Goal: Task Accomplishment & Management: Manage account settings

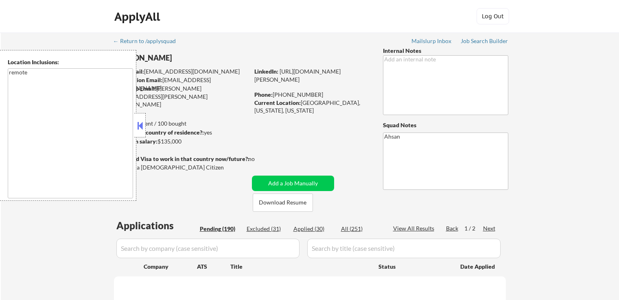
scroll to position [204, 0]
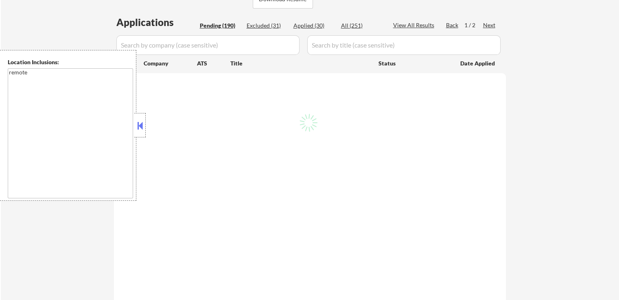
select select ""pending""
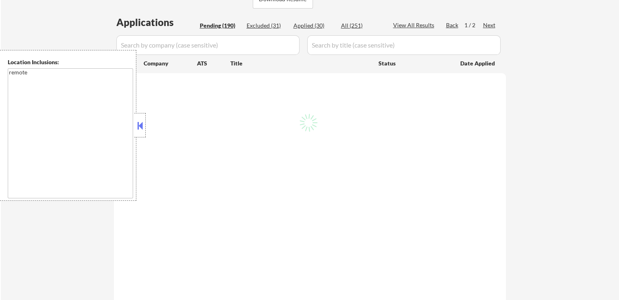
select select ""pending""
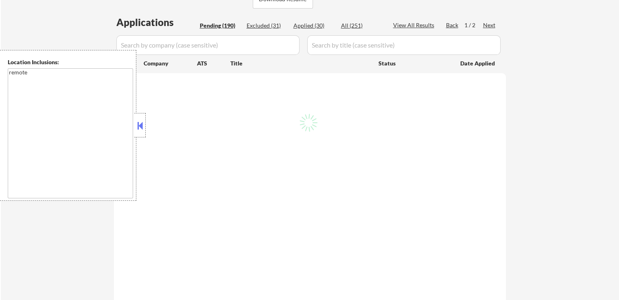
select select ""pending""
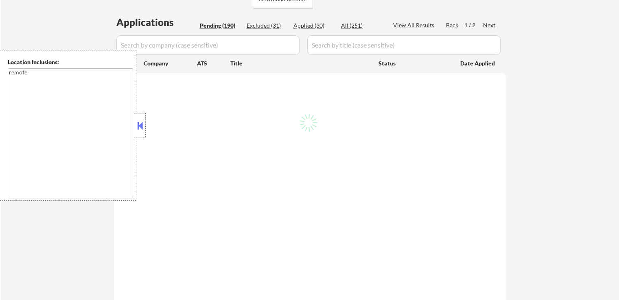
select select ""pending""
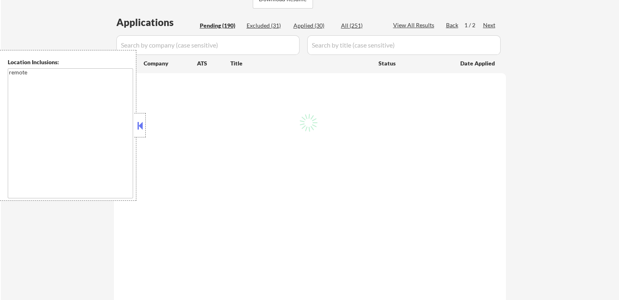
select select ""pending""
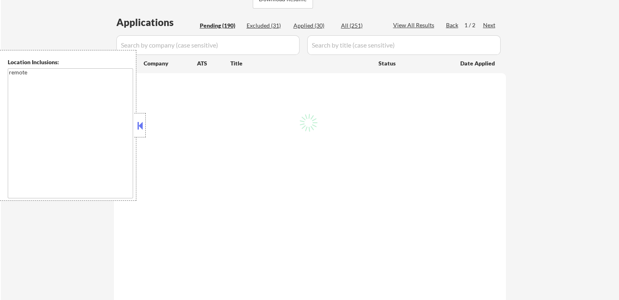
select select ""pending""
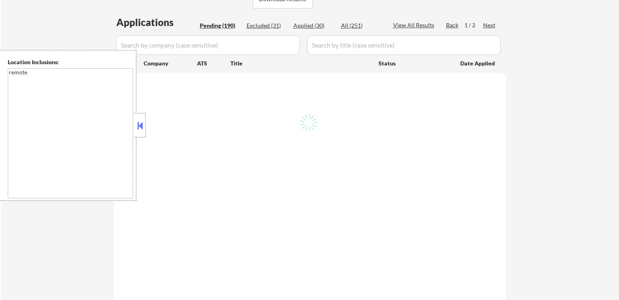
select select ""pending""
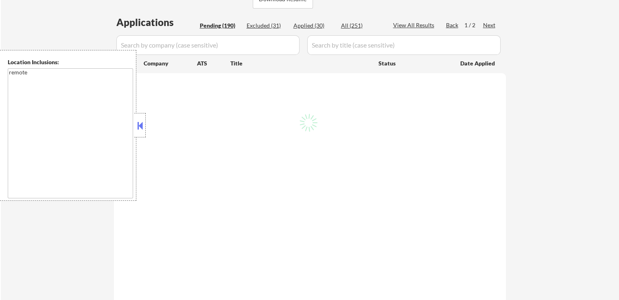
select select ""pending""
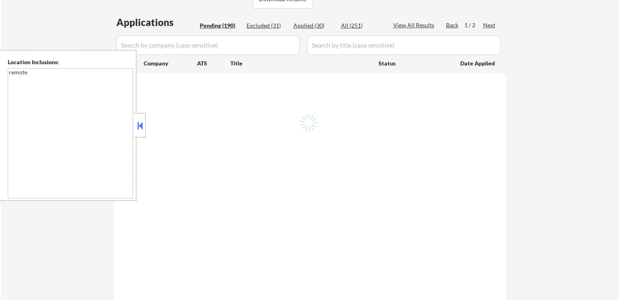
select select ""pending""
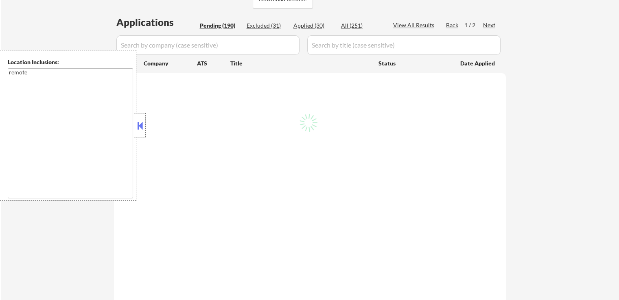
select select ""pending""
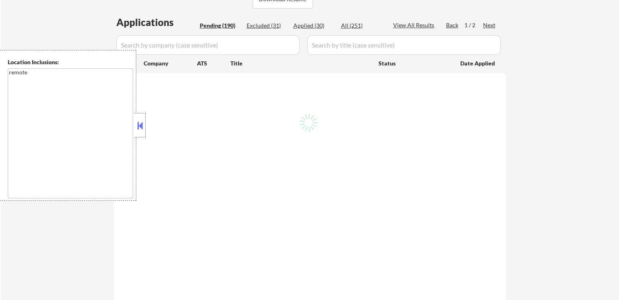
select select ""pending""
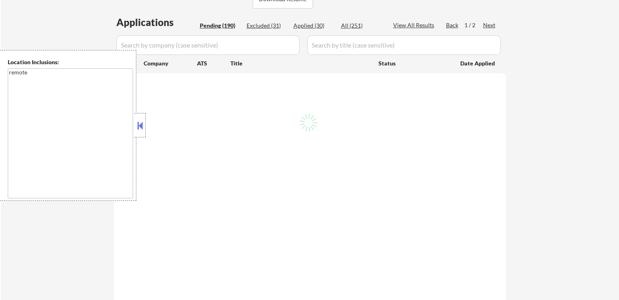
select select ""pending""
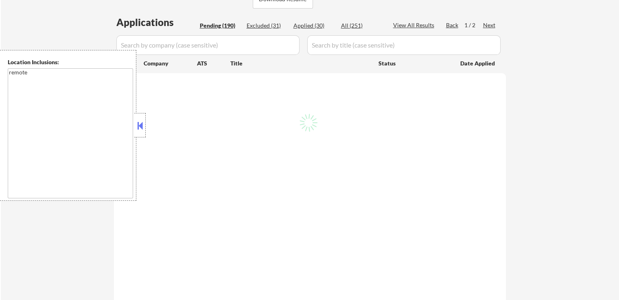
select select ""pending""
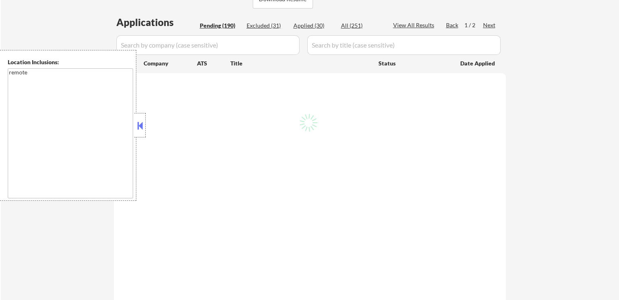
select select ""pending""
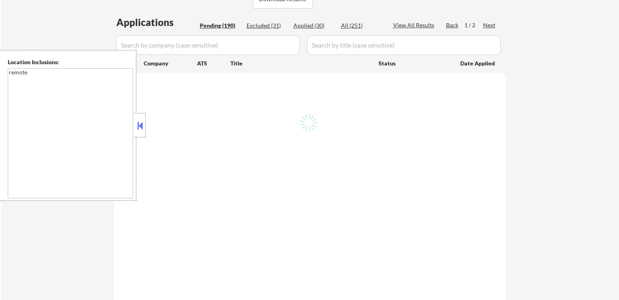
select select ""pending""
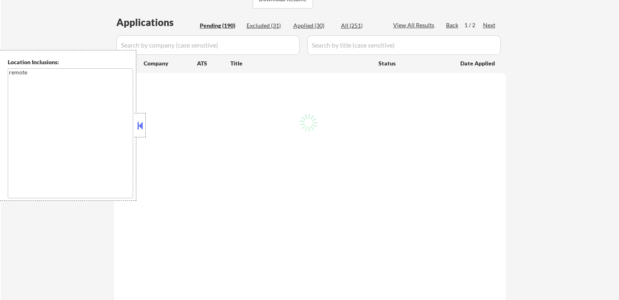
select select ""pending""
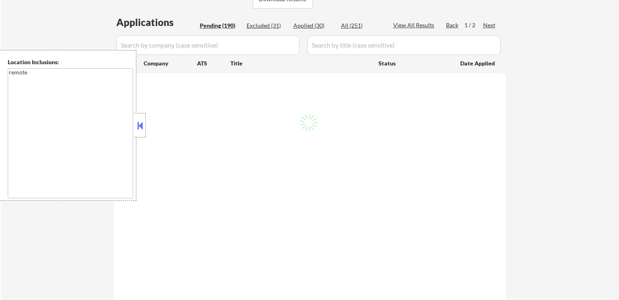
select select ""pending""
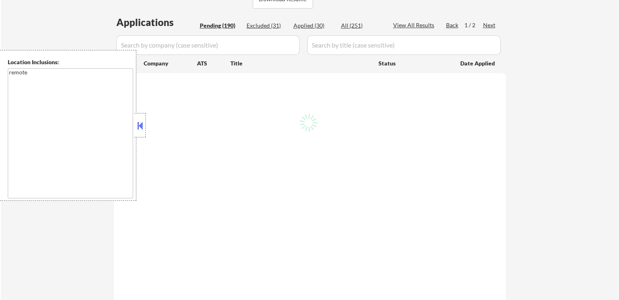
select select ""pending""
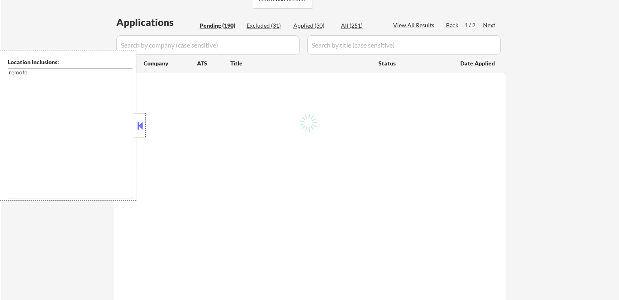
select select ""pending""
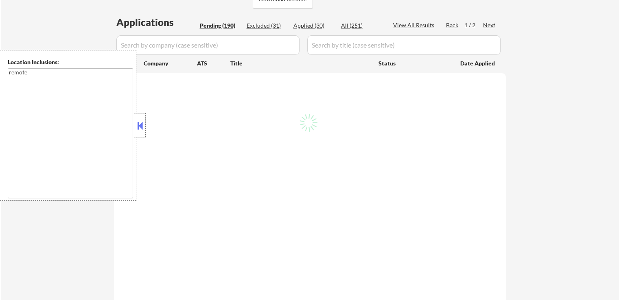
select select ""pending""
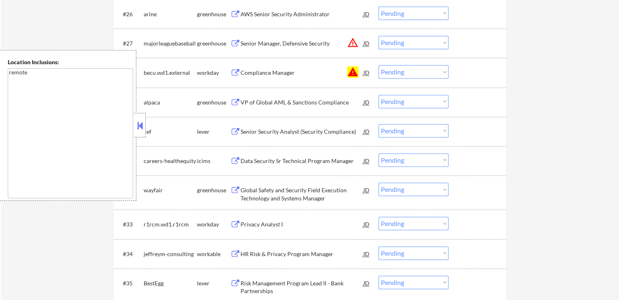
scroll to position [1099, 0]
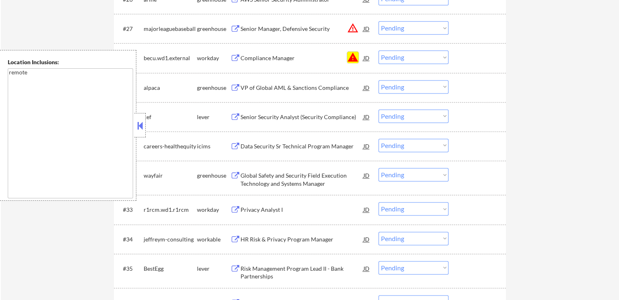
click at [353, 56] on button "warning" at bounding box center [352, 57] width 11 height 11
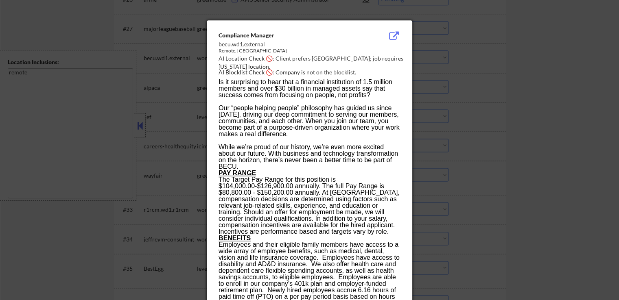
click at [528, 57] on div at bounding box center [309, 150] width 619 height 300
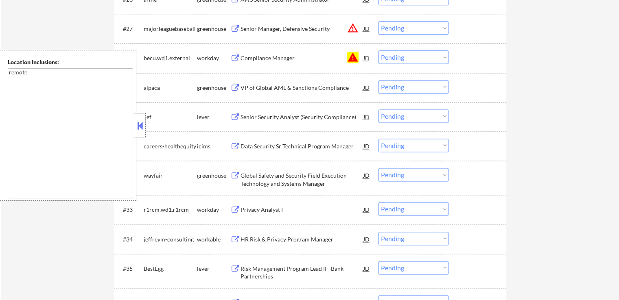
drag, startPoint x: 423, startPoint y: 58, endPoint x: 421, endPoint y: 62, distance: 4.4
click at [422, 58] on select "Choose an option... Pending Applied Excluded (Questions) Excluded (Expired) Exc…" at bounding box center [414, 56] width 70 height 13
click at [379, 50] on select "Choose an option... Pending Applied Excluded (Questions) Excluded (Expired) Exc…" at bounding box center [414, 56] width 70 height 13
select select ""pending""
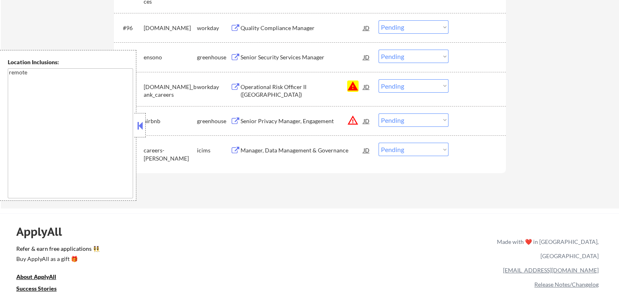
scroll to position [3338, 0]
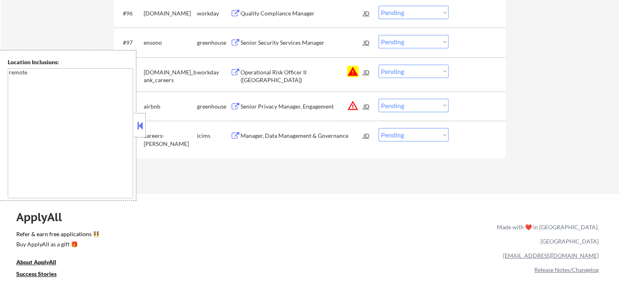
click at [417, 72] on select "Choose an option... Pending Applied Excluded (Questions) Excluded (Expired) Exc…" at bounding box center [414, 71] width 70 height 13
click at [350, 70] on button "warning" at bounding box center [352, 71] width 11 height 11
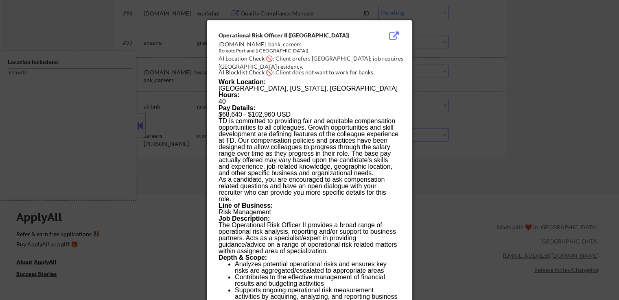
click at [505, 73] on div at bounding box center [309, 150] width 619 height 300
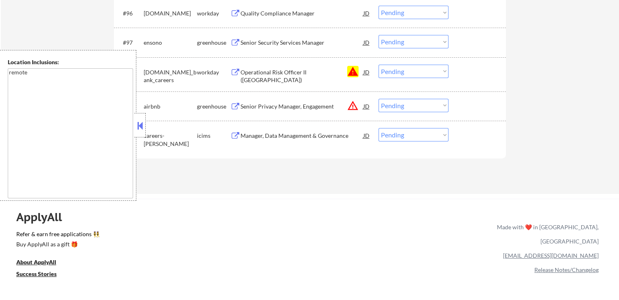
click at [410, 73] on select "Choose an option... Pending Applied Excluded (Questions) Excluded (Expired) Exc…" at bounding box center [414, 71] width 70 height 13
click at [379, 65] on select "Choose an option... Pending Applied Excluded (Questions) Excluded (Expired) Exc…" at bounding box center [414, 71] width 70 height 13
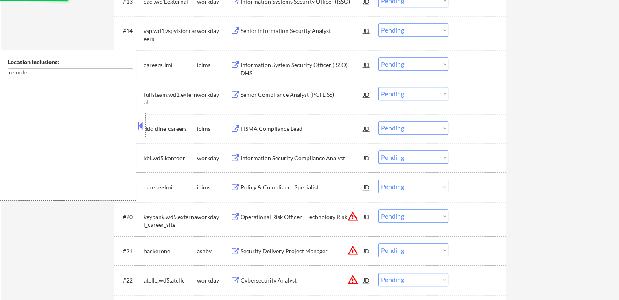
scroll to position [570, 0]
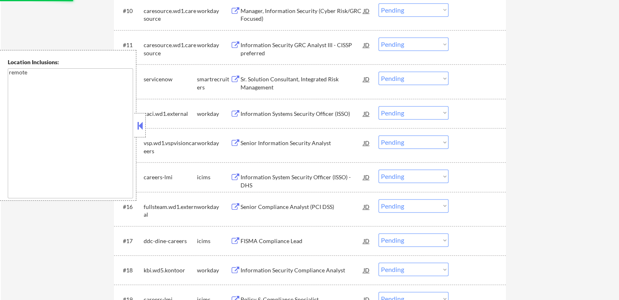
select select ""pending""
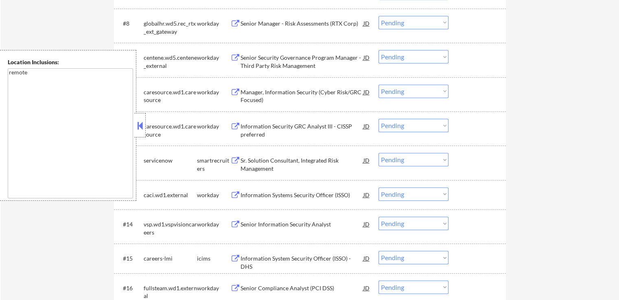
scroll to position [529, 0]
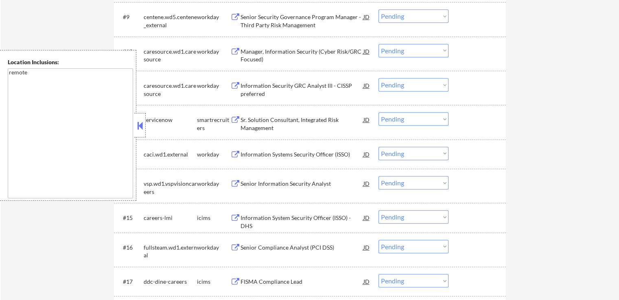
click at [235, 121] on button at bounding box center [235, 120] width 10 height 8
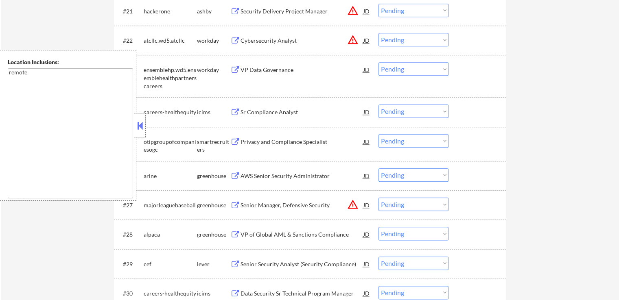
scroll to position [936, 0]
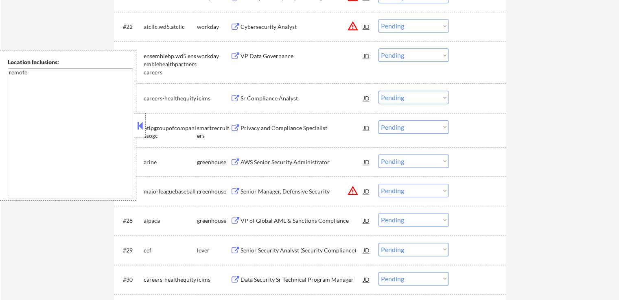
click at [234, 127] on button at bounding box center [235, 129] width 10 height 8
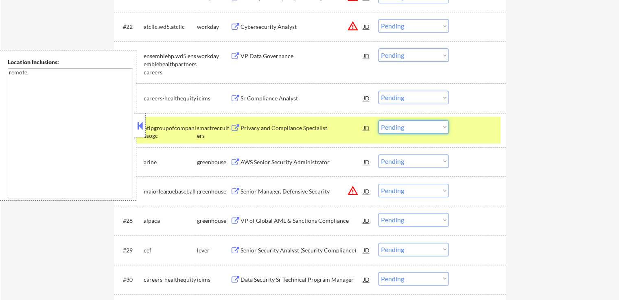
click at [415, 131] on select "Choose an option... Pending Applied Excluded (Questions) Excluded (Expired) Exc…" at bounding box center [414, 126] width 70 height 13
click at [379, 120] on select "Choose an option... Pending Applied Excluded (Questions) Excluded (Expired) Exc…" at bounding box center [414, 126] width 70 height 13
click at [236, 158] on div "AWS Senior Security Administrator JD" at bounding box center [300, 162] width 140 height 15
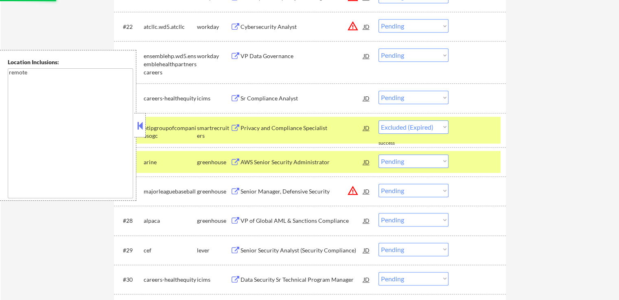
select select ""pending""
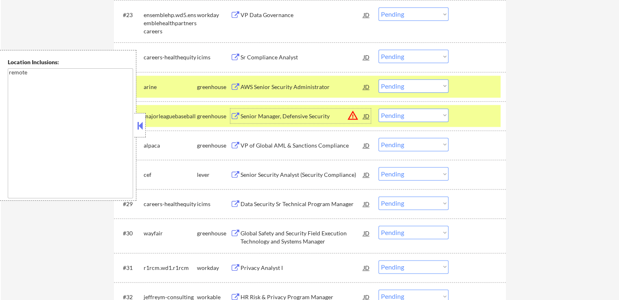
scroll to position [1018, 0]
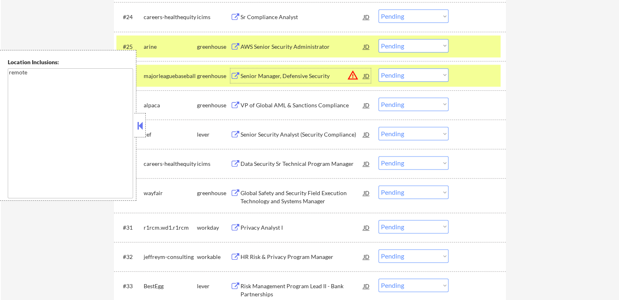
click at [233, 102] on button at bounding box center [235, 106] width 10 height 8
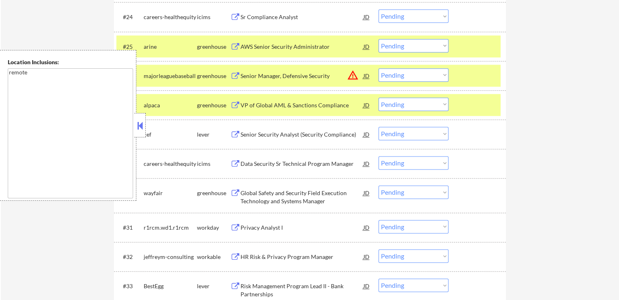
click at [389, 103] on select "Choose an option... Pending Applied Excluded (Questions) Excluded (Expired) Exc…" at bounding box center [414, 104] width 70 height 13
click at [379, 98] on select "Choose an option... Pending Applied Excluded (Questions) Excluded (Expired) Exc…" at bounding box center [414, 104] width 70 height 13
click at [236, 134] on button at bounding box center [235, 135] width 10 height 8
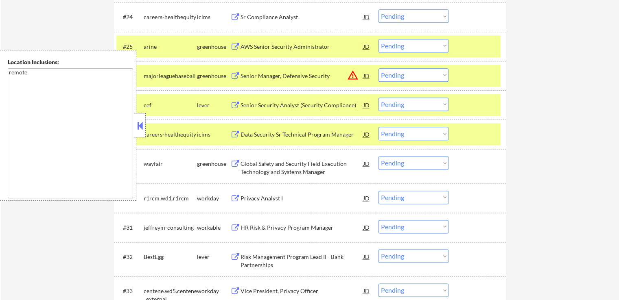
click at [414, 105] on select "Choose an option... Pending Applied Excluded (Questions) Excluded (Expired) Exc…" at bounding box center [414, 104] width 70 height 13
click at [379, 98] on select "Choose an option... Pending Applied Excluded (Questions) Excluded (Expired) Exc…" at bounding box center [414, 104] width 70 height 13
click at [237, 165] on button at bounding box center [235, 164] width 10 height 8
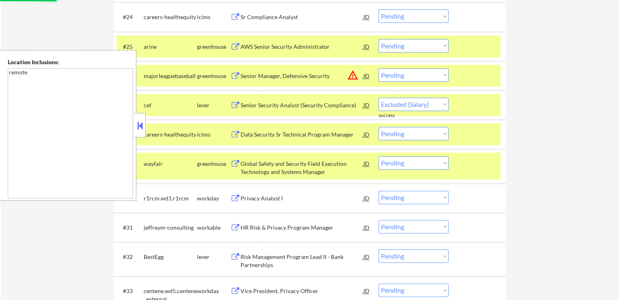
select select ""pending""
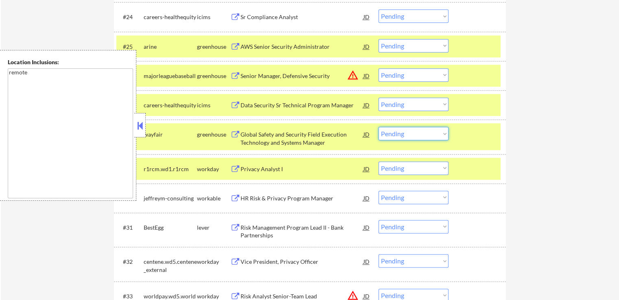
drag, startPoint x: 420, startPoint y: 132, endPoint x: 417, endPoint y: 138, distance: 6.7
click at [420, 132] on select "Choose an option... Pending Applied Excluded (Questions) Excluded (Expired) Exc…" at bounding box center [414, 133] width 70 height 13
click at [379, 127] on select "Choose an option... Pending Applied Excluded (Questions) Excluded (Expired) Exc…" at bounding box center [414, 133] width 70 height 13
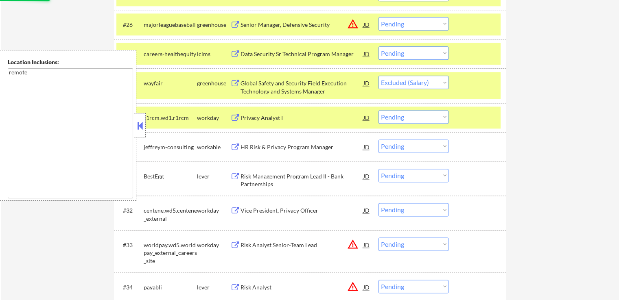
scroll to position [1140, 0]
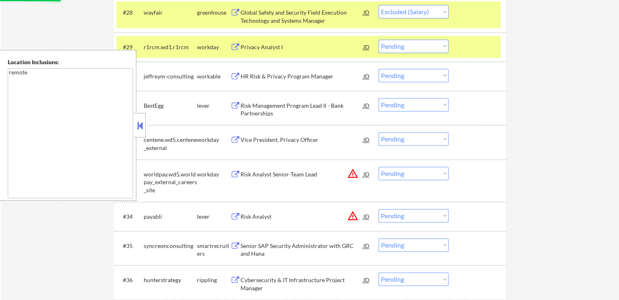
click at [233, 104] on button at bounding box center [235, 106] width 10 height 8
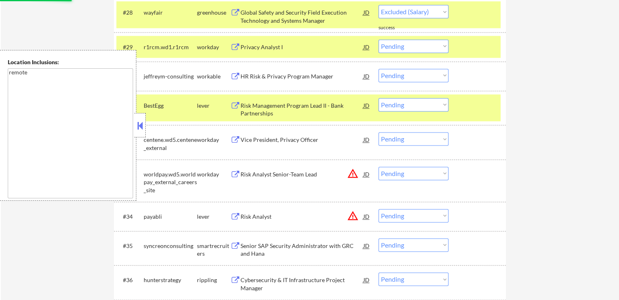
select select ""pending""
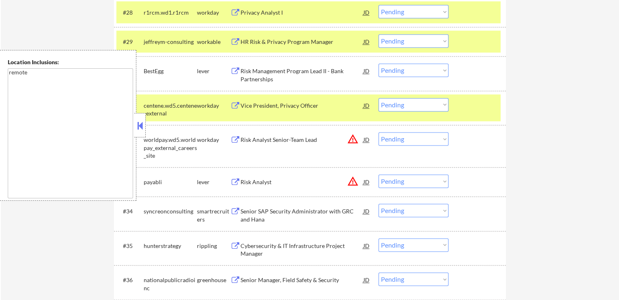
click at [231, 40] on button at bounding box center [235, 42] width 10 height 8
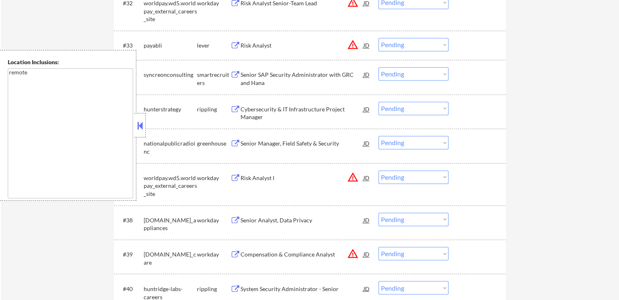
scroll to position [1303, 0]
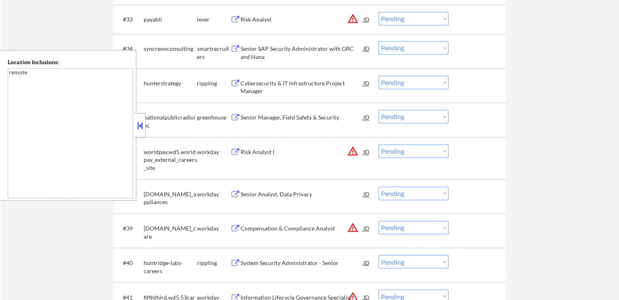
click at [237, 46] on button at bounding box center [235, 49] width 10 height 8
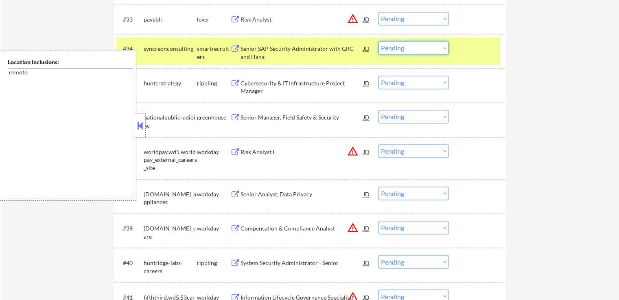
click at [402, 47] on select "Choose an option... Pending Applied Excluded (Questions) Excluded (Expired) Exc…" at bounding box center [414, 47] width 70 height 13
click at [379, 41] on select "Choose an option... Pending Applied Excluded (Questions) Excluded (Expired) Exc…" at bounding box center [414, 47] width 70 height 13
click at [236, 81] on button at bounding box center [235, 84] width 10 height 8
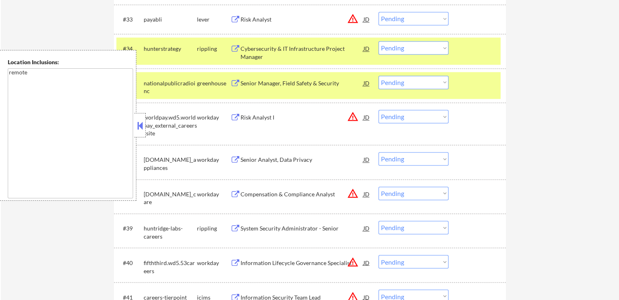
click at [412, 46] on select "Choose an option... Pending Applied Excluded (Questions) Excluded (Expired) Exc…" at bounding box center [414, 47] width 70 height 13
click at [379, 41] on select "Choose an option... Pending Applied Excluded (Questions) Excluded (Expired) Exc…" at bounding box center [414, 47] width 70 height 13
click at [233, 82] on button at bounding box center [235, 84] width 10 height 8
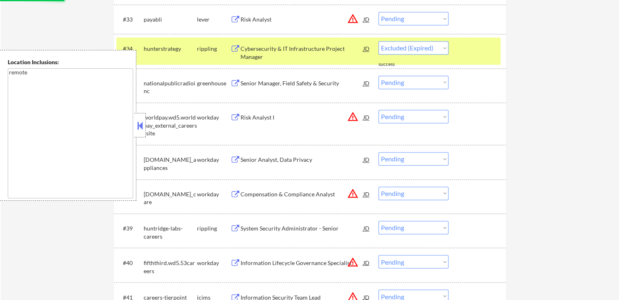
select select ""pending""
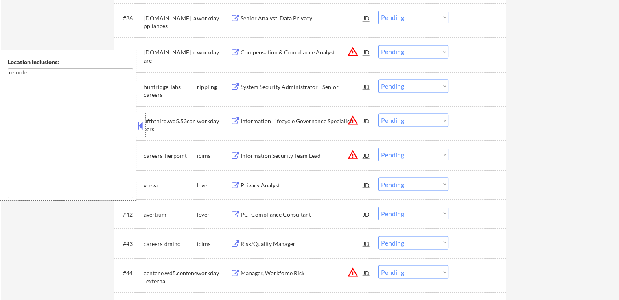
scroll to position [1425, 0]
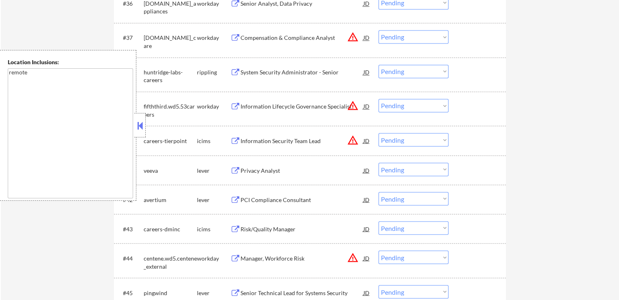
click at [235, 70] on button at bounding box center [235, 73] width 10 height 8
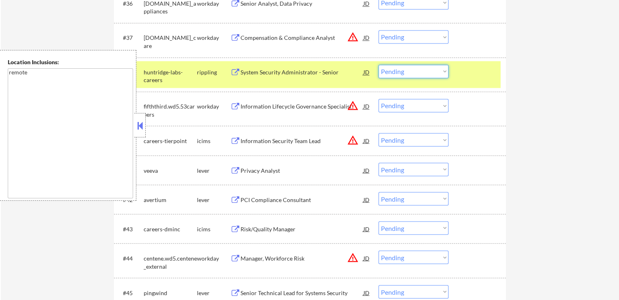
click at [394, 70] on select "Choose an option... Pending Applied Excluded (Questions) Excluded (Expired) Exc…" at bounding box center [414, 71] width 70 height 13
click at [379, 65] on select "Choose an option... Pending Applied Excluded (Questions) Excluded (Expired) Exc…" at bounding box center [414, 71] width 70 height 13
click at [236, 169] on button at bounding box center [235, 171] width 10 height 8
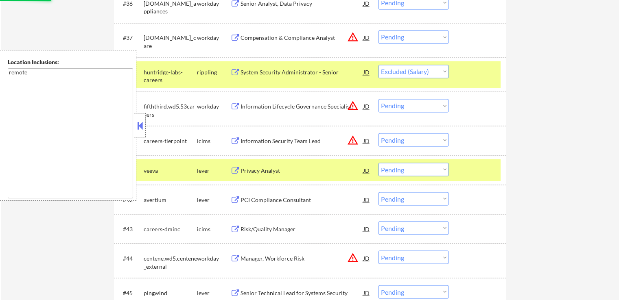
select select ""pending""
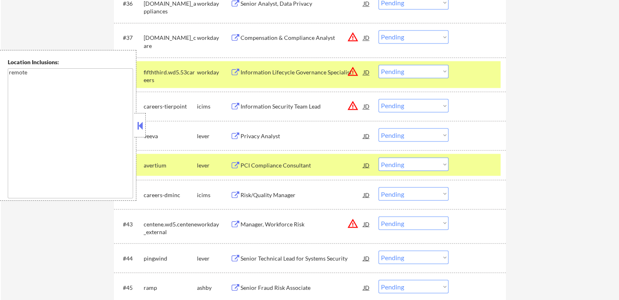
click at [237, 161] on div "PCI Compliance Consultant JD warning_amber" at bounding box center [300, 165] width 140 height 15
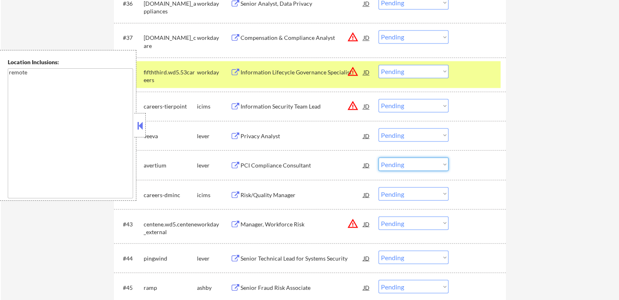
click at [418, 165] on select "Choose an option... Pending Applied Excluded (Questions) Excluded (Expired) Exc…" at bounding box center [414, 164] width 70 height 13
click at [379, 158] on select "Choose an option... Pending Applied Excluded (Questions) Excluded (Expired) Exc…" at bounding box center [414, 164] width 70 height 13
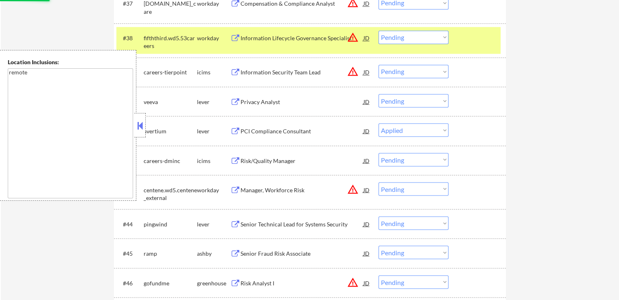
scroll to position [1506, 0]
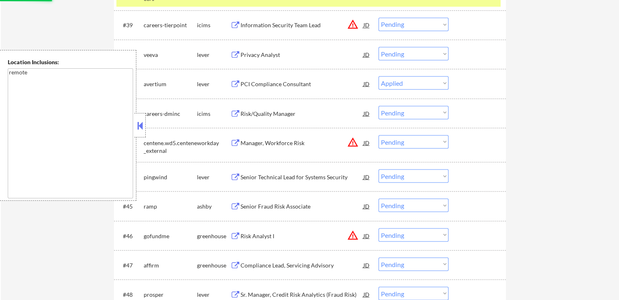
click at [236, 175] on button at bounding box center [235, 177] width 10 height 8
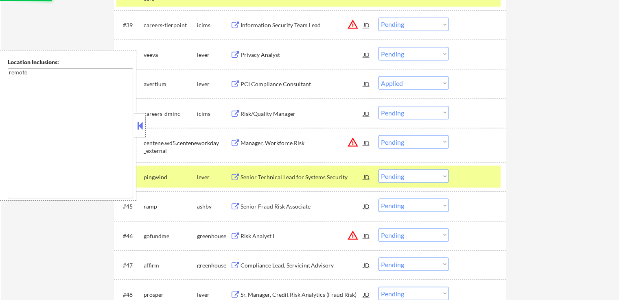
select select ""pending""
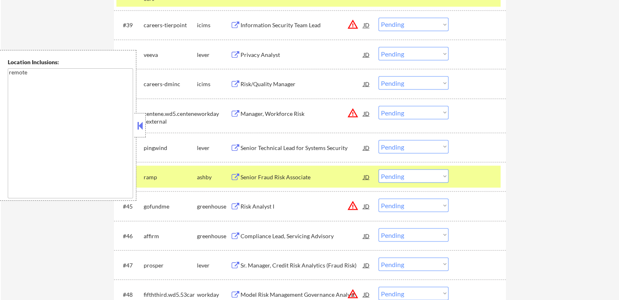
click at [410, 145] on select "Choose an option... Pending Applied Excluded (Questions) Excluded (Expired) Exc…" at bounding box center [414, 146] width 70 height 13
click at [379, 140] on select "Choose an option... Pending Applied Excluded (Questions) Excluded (Expired) Exc…" at bounding box center [414, 146] width 70 height 13
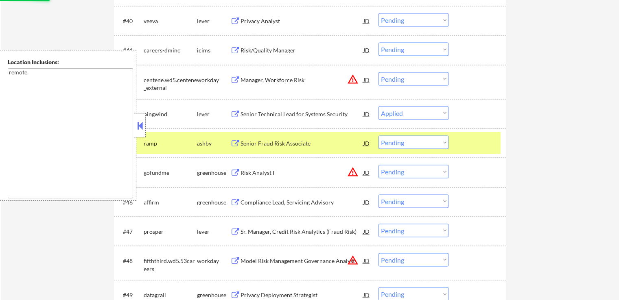
scroll to position [1588, 0]
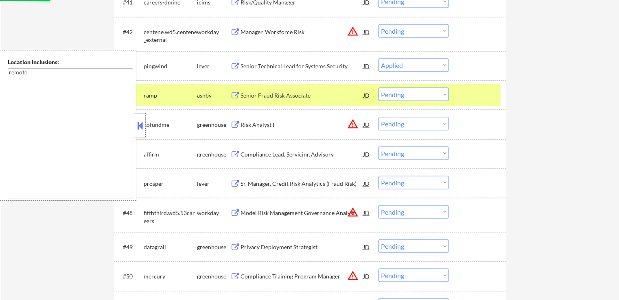
click at [236, 97] on button at bounding box center [235, 96] width 10 height 8
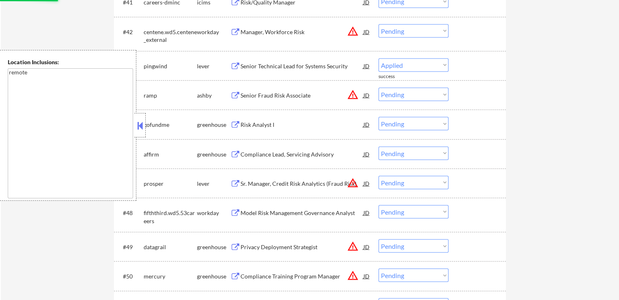
select select ""pending""
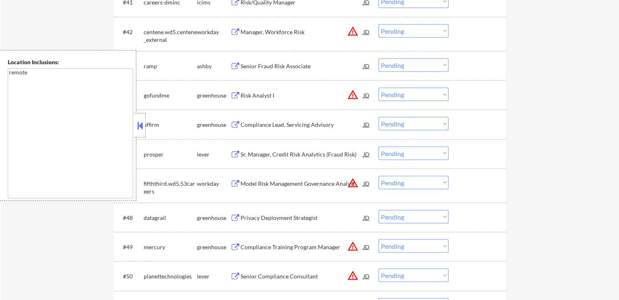
click at [233, 125] on button at bounding box center [235, 125] width 10 height 8
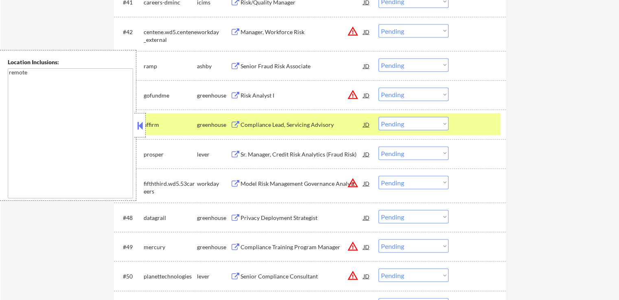
click at [406, 127] on select "Choose an option... Pending Applied Excluded (Questions) Excluded (Expired) Exc…" at bounding box center [414, 123] width 70 height 13
click at [379, 117] on select "Choose an option... Pending Applied Excluded (Questions) Excluded (Expired) Exc…" at bounding box center [414, 123] width 70 height 13
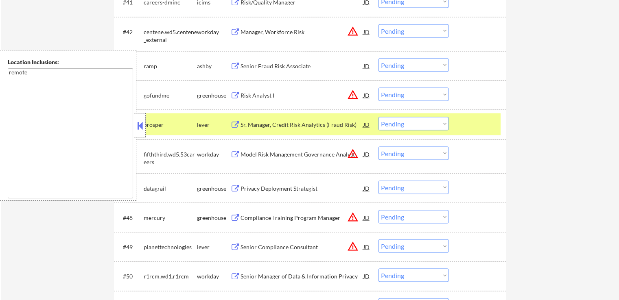
click at [549, 152] on div "← Return to /applysquad Mailslurp Inbox Job Search Builder [PERSON_NAME] User E…" at bounding box center [310, 209] width 618 height 3528
click at [238, 126] on button at bounding box center [235, 125] width 10 height 8
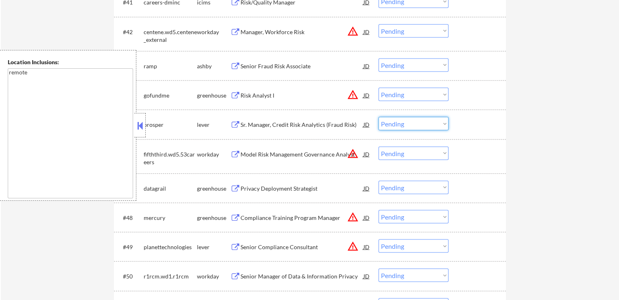
click at [415, 124] on select "Choose an option... Pending Applied Excluded (Questions) Excluded (Expired) Exc…" at bounding box center [414, 123] width 70 height 13
click at [379, 117] on select "Choose an option... Pending Applied Excluded (Questions) Excluded (Expired) Exc…" at bounding box center [414, 123] width 70 height 13
select select ""pending""
click at [236, 66] on button at bounding box center [235, 67] width 10 height 8
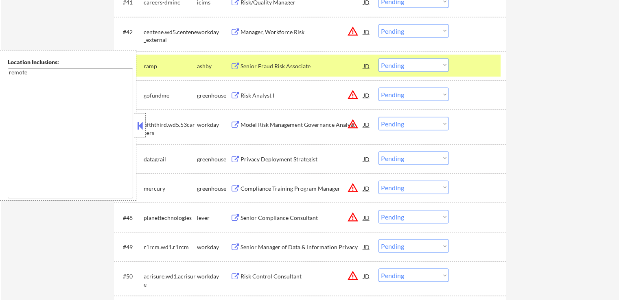
click at [234, 157] on button at bounding box center [235, 160] width 10 height 8
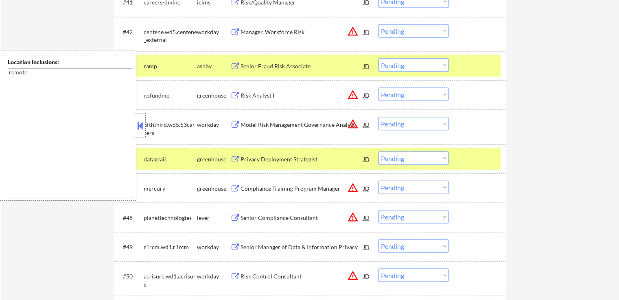
click at [430, 161] on select "Choose an option... Pending Applied Excluded (Questions) Excluded (Expired) Exc…" at bounding box center [414, 158] width 70 height 13
click at [379, 152] on select "Choose an option... Pending Applied Excluded (Questions) Excluded (Expired) Exc…" at bounding box center [414, 158] width 70 height 13
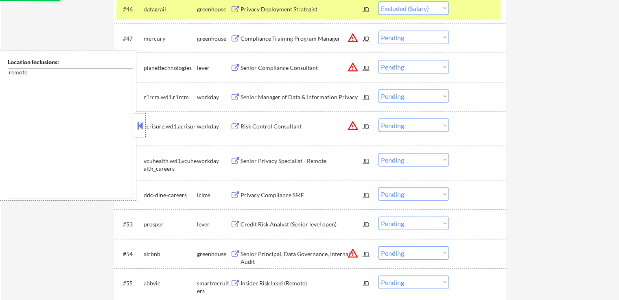
scroll to position [1750, 0]
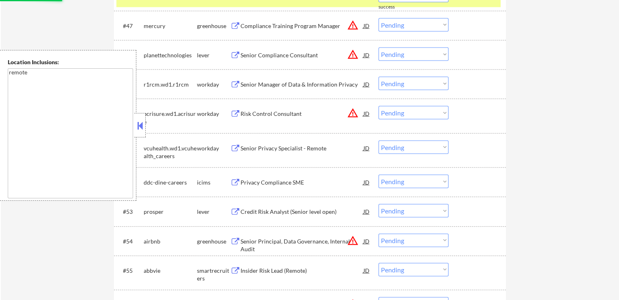
click at [237, 210] on button at bounding box center [235, 212] width 10 height 8
select select ""pending""
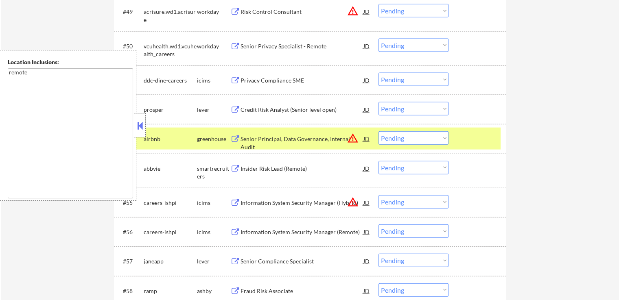
scroll to position [1832, 0]
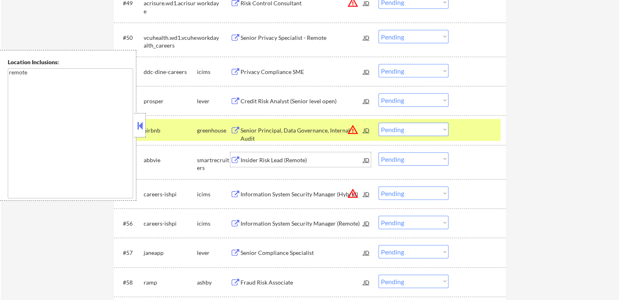
click at [234, 156] on div "Insider Risk Lead (Remote) JD warning_amber" at bounding box center [300, 160] width 140 height 15
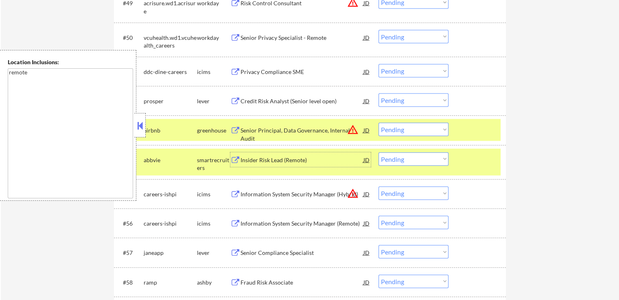
click at [418, 157] on select "Choose an option... Pending Applied Excluded (Questions) Excluded (Expired) Exc…" at bounding box center [414, 159] width 70 height 13
click at [379, 153] on select "Choose an option... Pending Applied Excluded (Questions) Excluded (Expired) Exc…" at bounding box center [414, 159] width 70 height 13
select select ""pending""
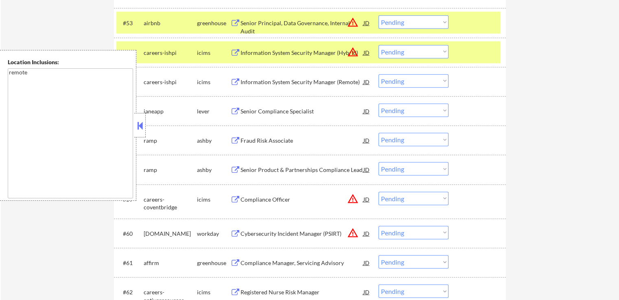
scroll to position [1954, 0]
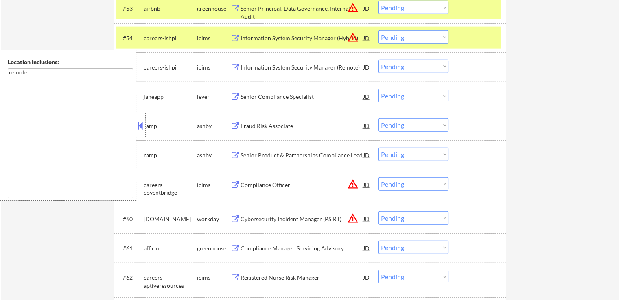
click at [234, 101] on button at bounding box center [235, 97] width 10 height 8
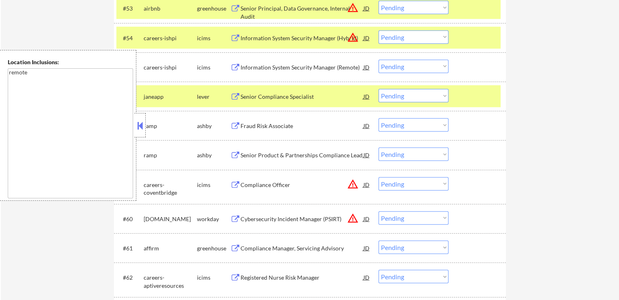
click at [392, 99] on select "Choose an option... Pending Applied Excluded (Questions) Excluded (Expired) Exc…" at bounding box center [414, 95] width 70 height 13
click at [379, 89] on select "Choose an option... Pending Applied Excluded (Questions) Excluded (Expired) Exc…" at bounding box center [414, 95] width 70 height 13
select select ""pending""
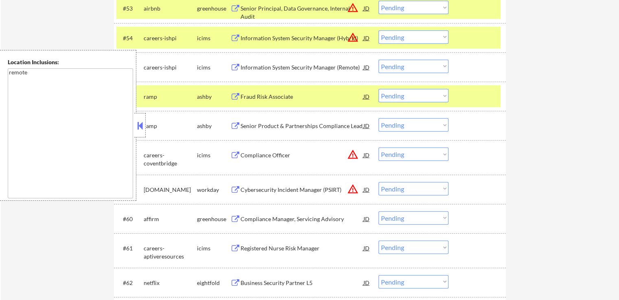
click at [237, 97] on button at bounding box center [235, 97] width 10 height 8
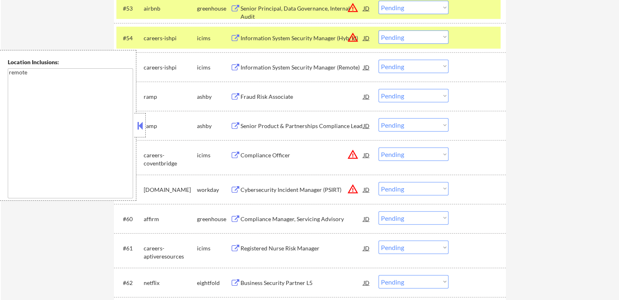
click at [237, 124] on button at bounding box center [235, 127] width 10 height 8
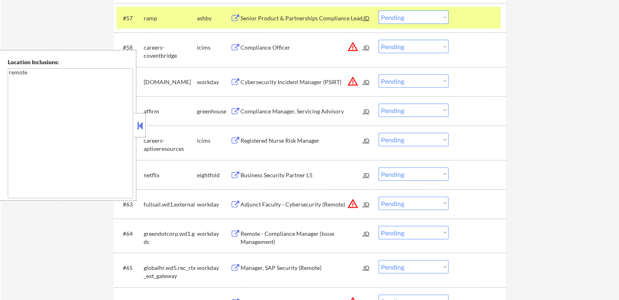
scroll to position [2076, 0]
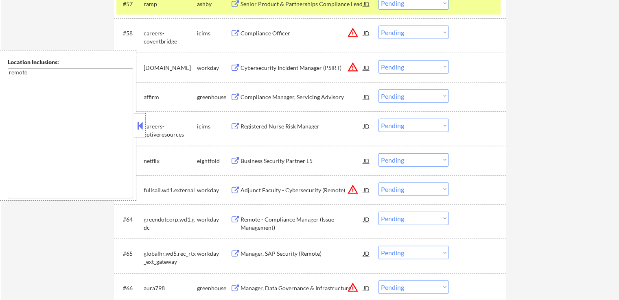
click at [234, 96] on button at bounding box center [235, 98] width 10 height 8
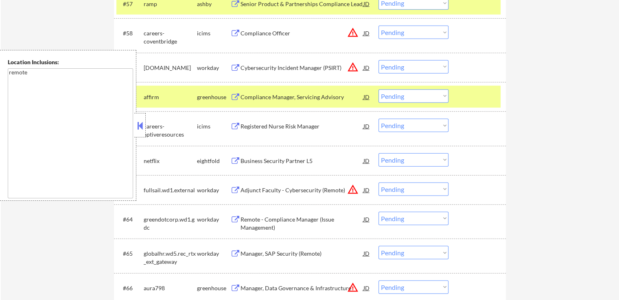
click at [236, 160] on button at bounding box center [235, 162] width 10 height 8
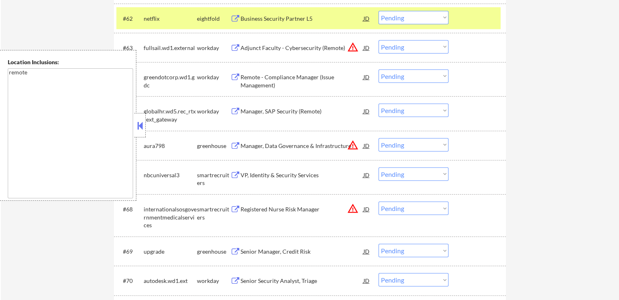
scroll to position [2239, 0]
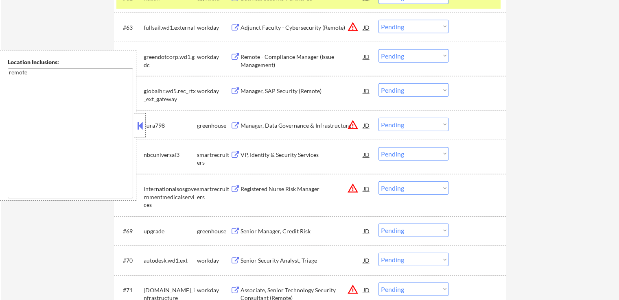
click at [236, 153] on button at bounding box center [235, 155] width 10 height 8
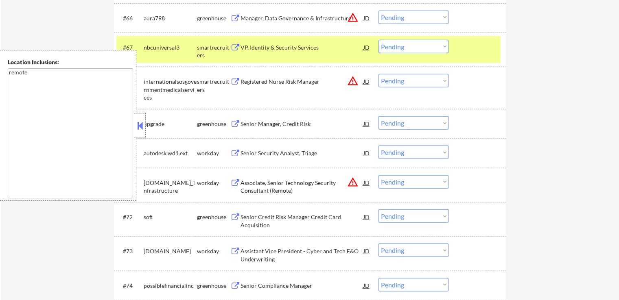
scroll to position [2361, 0]
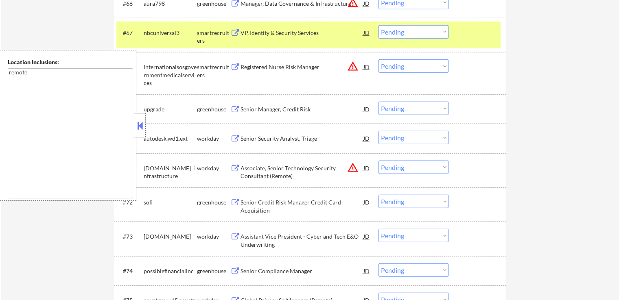
click at [234, 107] on button at bounding box center [235, 110] width 10 height 8
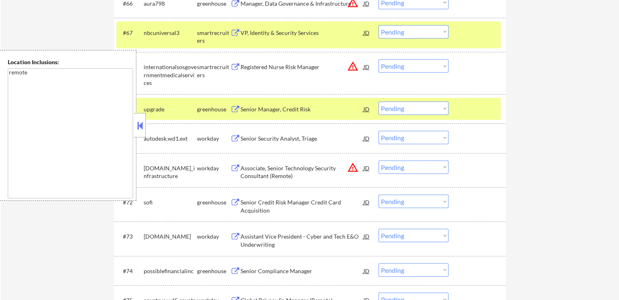
click at [420, 108] on select "Choose an option... Pending Applied Excluded (Questions) Excluded (Expired) Exc…" at bounding box center [414, 108] width 70 height 13
click at [379, 102] on select "Choose an option... Pending Applied Excluded (Questions) Excluded (Expired) Exc…" at bounding box center [414, 108] width 70 height 13
select select ""pending""
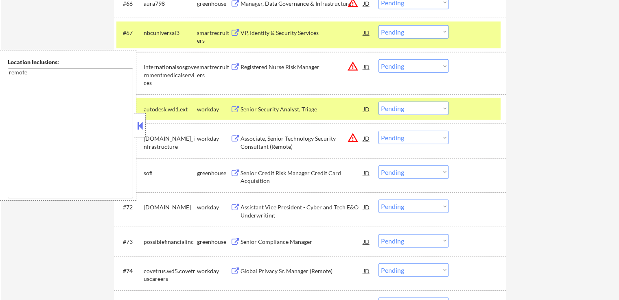
click at [236, 171] on button at bounding box center [235, 174] width 10 height 8
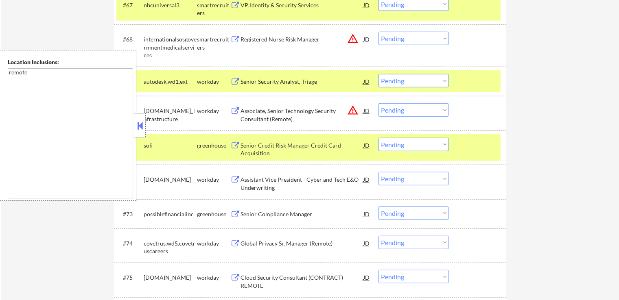
scroll to position [2442, 0]
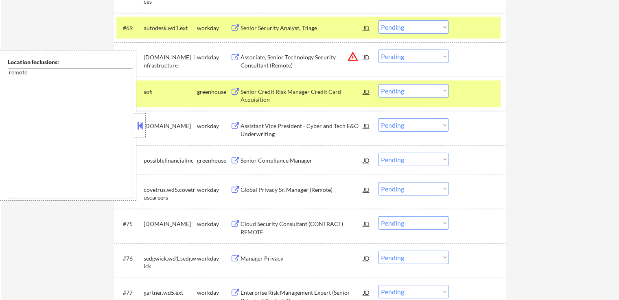
click at [234, 158] on button at bounding box center [235, 161] width 10 height 8
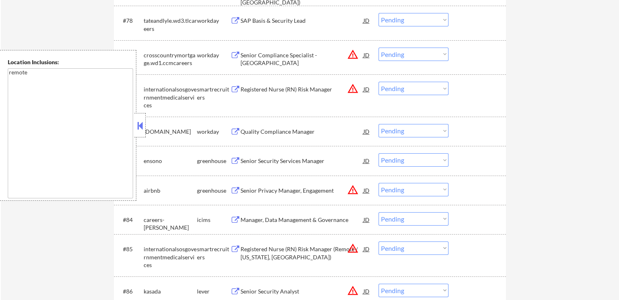
scroll to position [2768, 0]
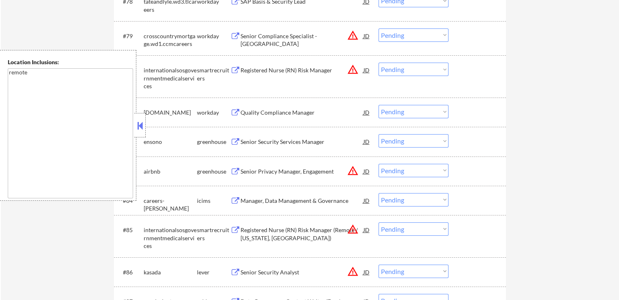
click at [239, 140] on button at bounding box center [235, 142] width 10 height 8
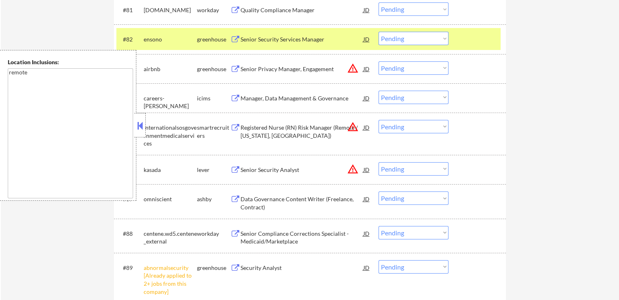
scroll to position [2890, 0]
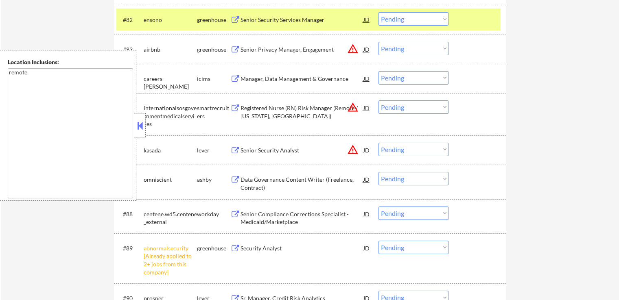
click at [233, 178] on button at bounding box center [235, 180] width 10 height 8
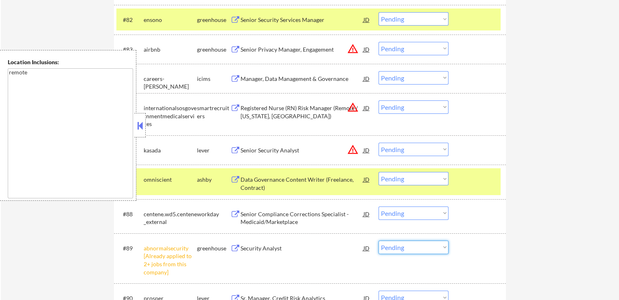
click at [396, 250] on select "Choose an option... Pending Applied Excluded (Questions) Excluded (Expired) Exc…" at bounding box center [414, 247] width 70 height 13
click at [379, 241] on select "Choose an option... Pending Applied Excluded (Questions) Excluded (Expired) Exc…" at bounding box center [414, 247] width 70 height 13
select select ""pending""
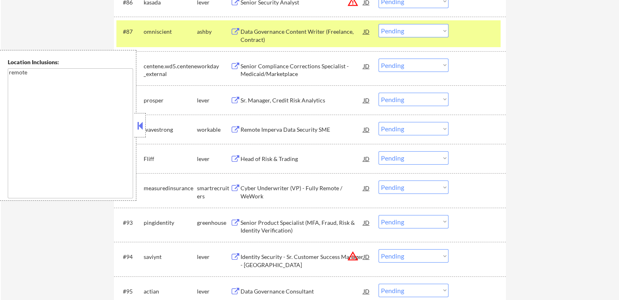
scroll to position [3053, 0]
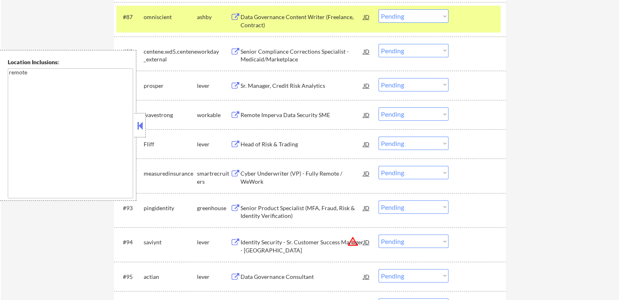
click at [234, 88] on button at bounding box center [235, 86] width 10 height 8
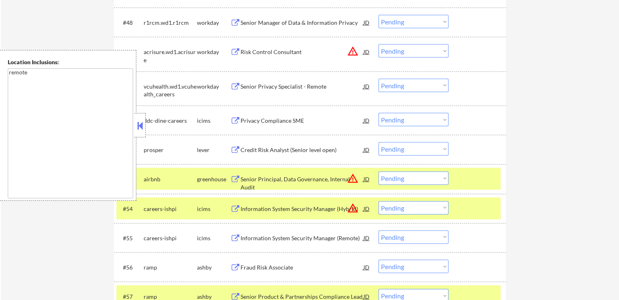
scroll to position [2989, 0]
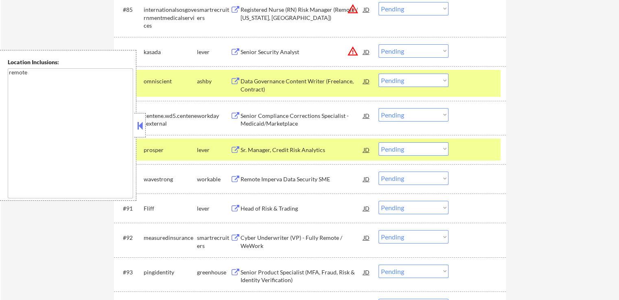
click at [396, 149] on select "Choose an option... Pending Applied Excluded (Questions) Excluded (Expired) Exc…" at bounding box center [414, 148] width 70 height 13
click at [379, 142] on select "Choose an option... Pending Applied Excluded (Questions) Excluded (Expired) Exc…" at bounding box center [414, 148] width 70 height 13
click at [232, 179] on button at bounding box center [235, 180] width 10 height 8
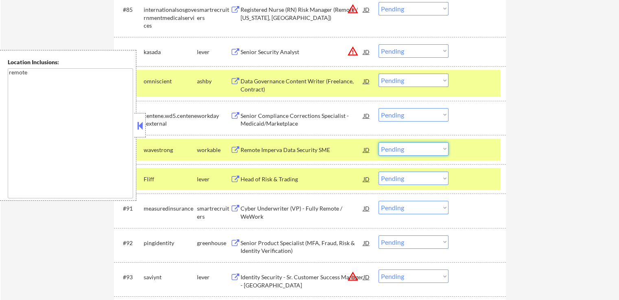
click at [409, 146] on select "Choose an option... Pending Applied Excluded (Questions) Excluded (Expired) Exc…" at bounding box center [414, 148] width 70 height 13
click at [379, 142] on select "Choose an option... Pending Applied Excluded (Questions) Excluded (Expired) Exc…" at bounding box center [414, 148] width 70 height 13
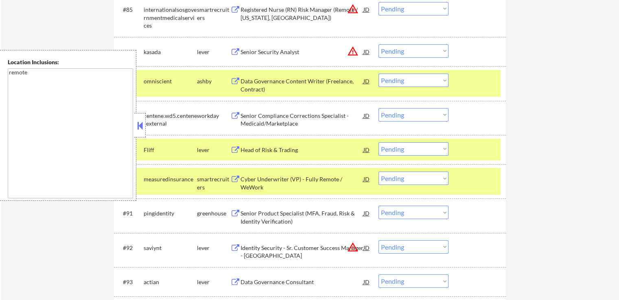
click at [235, 149] on button at bounding box center [235, 151] width 10 height 8
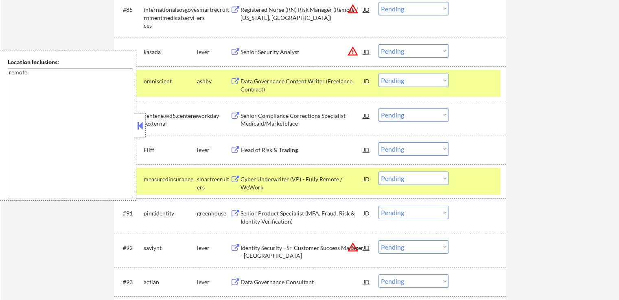
click at [396, 149] on select "Choose an option... Pending Applied Excluded (Questions) Excluded (Expired) Exc…" at bounding box center [414, 148] width 70 height 13
click at [379, 142] on select "Choose an option... Pending Applied Excluded (Questions) Excluded (Expired) Exc…" at bounding box center [414, 148] width 70 height 13
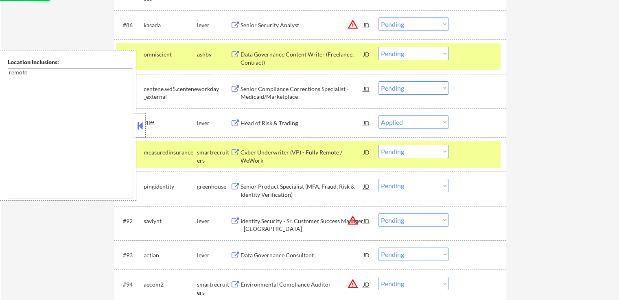
scroll to position [3029, 0]
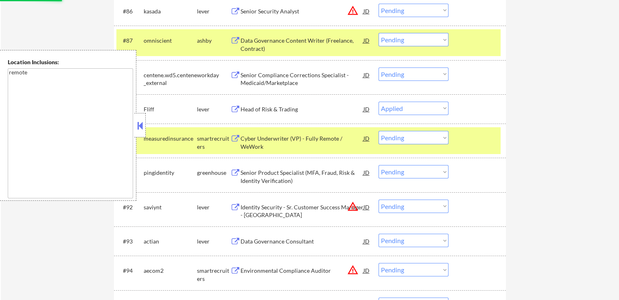
click at [238, 140] on button at bounding box center [235, 139] width 10 height 8
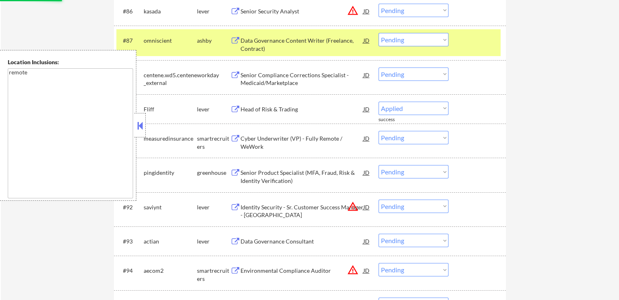
select select ""pending""
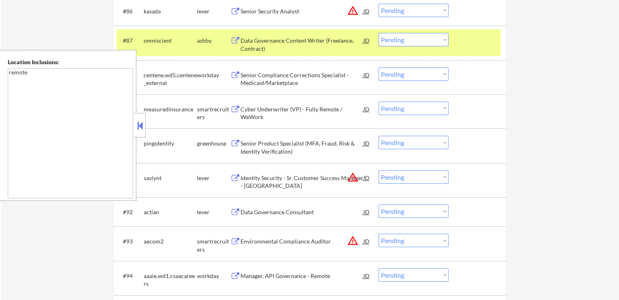
click at [397, 111] on select "Choose an option... Pending Applied Excluded (Questions) Excluded (Expired) Exc…" at bounding box center [414, 108] width 70 height 13
click at [379, 102] on select "Choose an option... Pending Applied Excluded (Questions) Excluded (Expired) Exc…" at bounding box center [414, 108] width 70 height 13
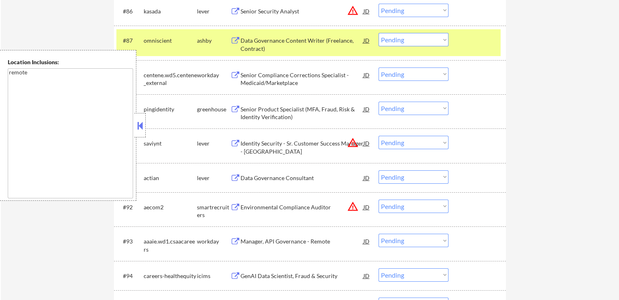
click at [238, 108] on button at bounding box center [235, 110] width 10 height 8
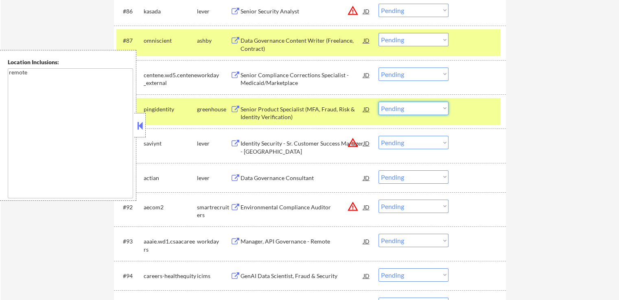
click at [406, 111] on select "Choose an option... Pending Applied Excluded (Questions) Excluded (Expired) Exc…" at bounding box center [414, 108] width 70 height 13
click at [379, 102] on select "Choose an option... Pending Applied Excluded (Questions) Excluded (Expired) Exc…" at bounding box center [414, 108] width 70 height 13
click at [234, 174] on div "Data Governance Consultant JD warning_amber" at bounding box center [300, 178] width 140 height 15
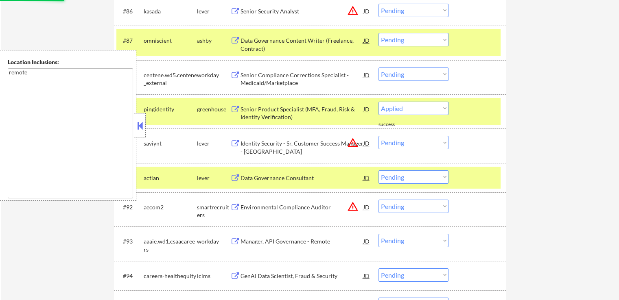
select select ""pending""
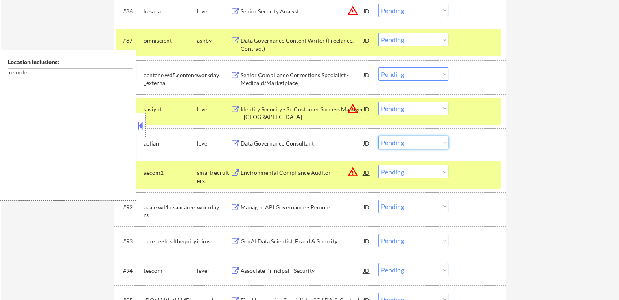
drag, startPoint x: 409, startPoint y: 140, endPoint x: 403, endPoint y: 148, distance: 9.4
click at [408, 140] on select "Choose an option... Pending Applied Excluded (Questions) Excluded (Expired) Exc…" at bounding box center [414, 142] width 70 height 13
click at [379, 136] on select "Choose an option... Pending Applied Excluded (Questions) Excluded (Expired) Exc…" at bounding box center [414, 142] width 70 height 13
select select ""pending""
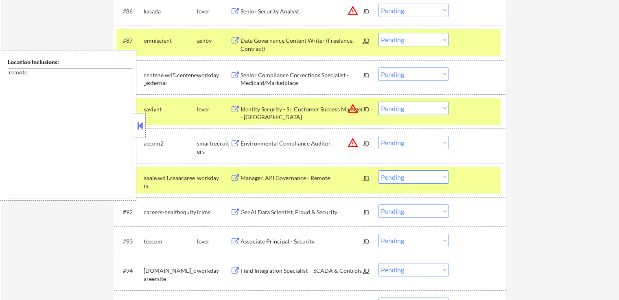
click at [234, 244] on button at bounding box center [235, 242] width 10 height 8
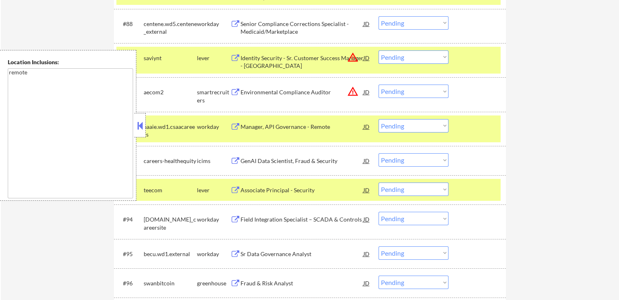
scroll to position [3151, 0]
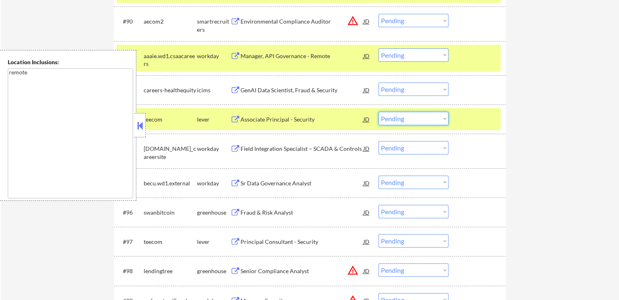
click at [398, 120] on select "Choose an option... Pending Applied Excluded (Questions) Excluded (Expired) Exc…" at bounding box center [414, 118] width 70 height 13
click at [379, 112] on select "Choose an option... Pending Applied Excluded (Questions) Excluded (Expired) Exc…" at bounding box center [414, 118] width 70 height 13
click at [234, 210] on button at bounding box center [235, 213] width 10 height 8
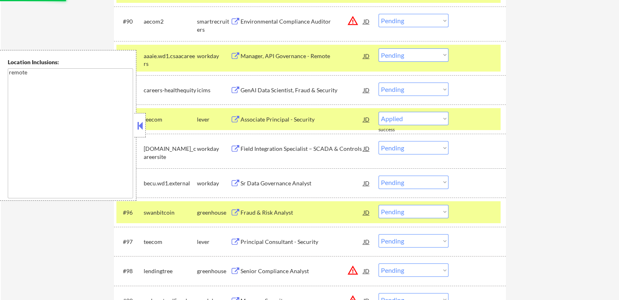
select select ""pending""
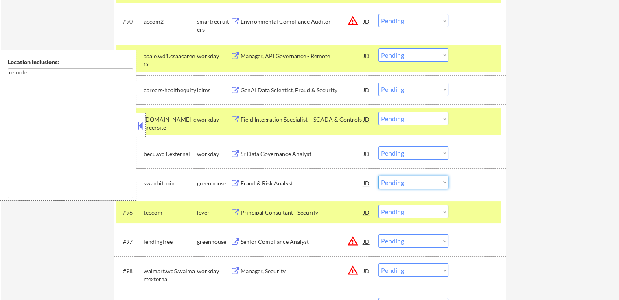
click at [414, 183] on select "Choose an option... Pending Applied Excluded (Questions) Excluded (Expired) Exc…" at bounding box center [414, 182] width 70 height 13
click at [379, 176] on select "Choose an option... Pending Applied Excluded (Questions) Excluded (Expired) Exc…" at bounding box center [414, 182] width 70 height 13
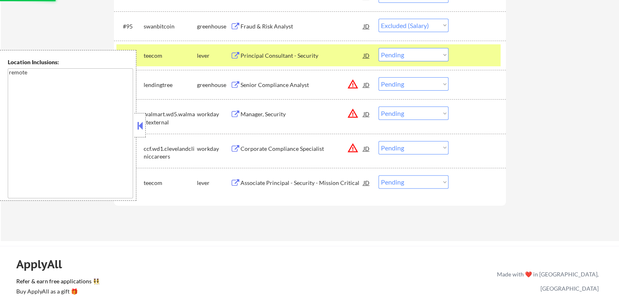
scroll to position [3314, 0]
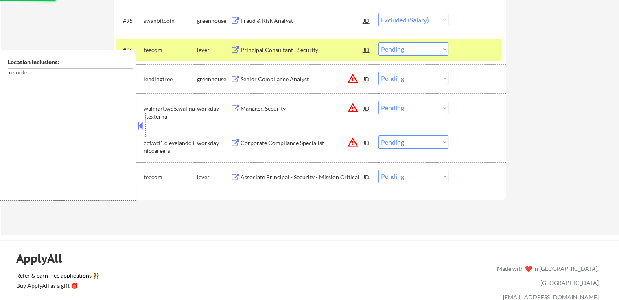
click at [235, 177] on button at bounding box center [235, 178] width 10 height 8
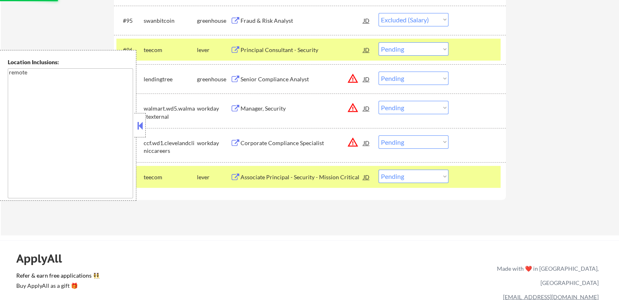
select select ""pending""
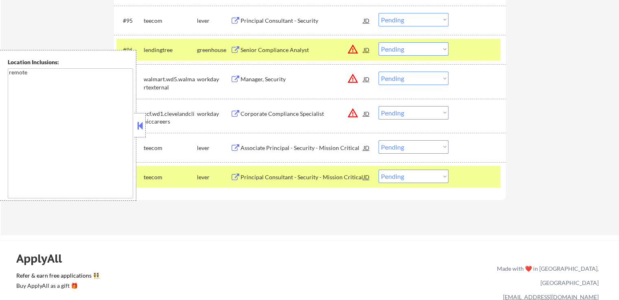
click at [426, 174] on select "Choose an option... Pending Applied Excluded (Questions) Excluded (Expired) Exc…" at bounding box center [414, 176] width 70 height 13
click at [379, 170] on select "Choose an option... Pending Applied Excluded (Questions) Excluded (Expired) Exc…" at bounding box center [414, 176] width 70 height 13
click at [236, 147] on button at bounding box center [235, 149] width 10 height 8
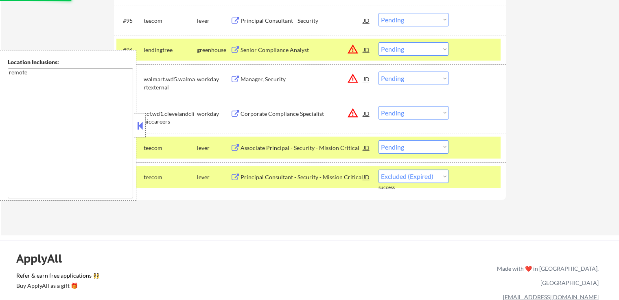
select select ""pending""
click at [402, 148] on select "Choose an option... Pending Applied Excluded (Questions) Excluded (Expired) Exc…" at bounding box center [414, 146] width 70 height 13
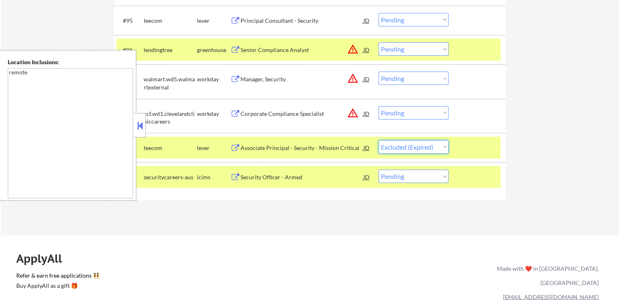
click at [379, 140] on select "Choose an option... Pending Applied Excluded (Questions) Excluded (Expired) Exc…" at bounding box center [414, 146] width 70 height 13
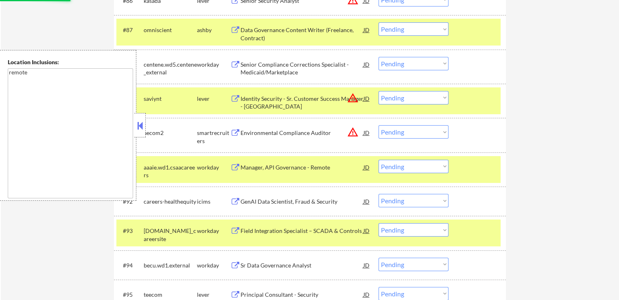
select select ""pending""
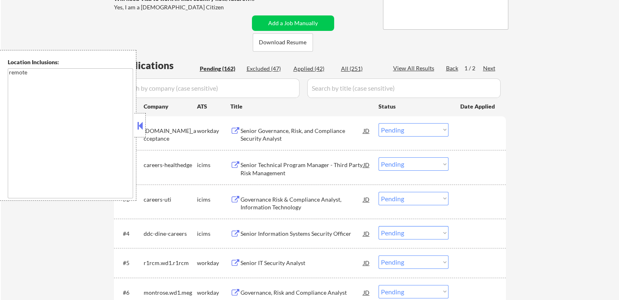
scroll to position [163, 0]
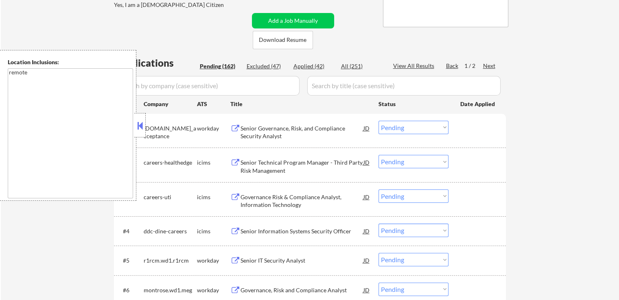
click at [234, 129] on button at bounding box center [235, 129] width 10 height 8
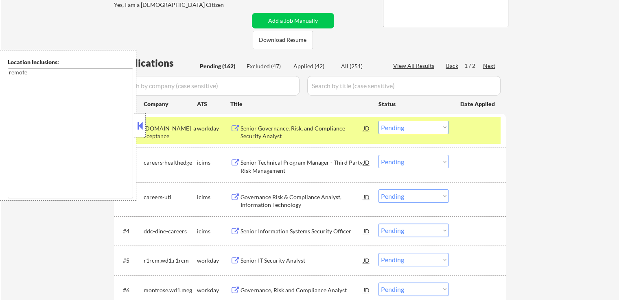
click at [420, 131] on select "Choose an option... Pending Applied Excluded (Questions) Excluded (Expired) Exc…" at bounding box center [414, 127] width 70 height 13
click at [379, 121] on select "Choose an option... Pending Applied Excluded (Questions) Excluded (Expired) Exc…" at bounding box center [414, 127] width 70 height 13
select select ""pending""
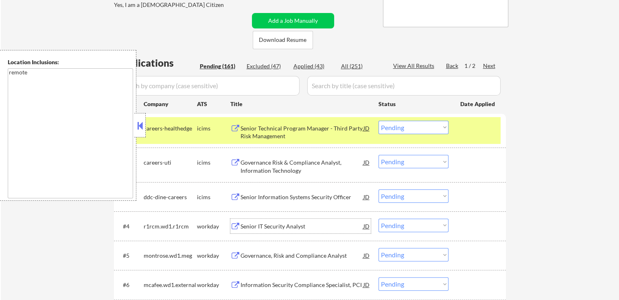
click at [235, 232] on div "Senior IT Security Analyst JD" at bounding box center [300, 226] width 140 height 15
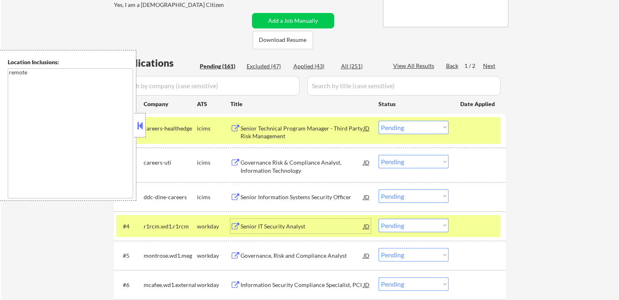
click at [402, 230] on select "Choose an option... Pending Applied Excluded (Questions) Excluded (Expired) Exc…" at bounding box center [414, 225] width 70 height 13
click at [379, 219] on select "Choose an option... Pending Applied Excluded (Questions) Excluded (Expired) Exc…" at bounding box center [414, 225] width 70 height 13
click at [231, 256] on button at bounding box center [235, 256] width 10 height 8
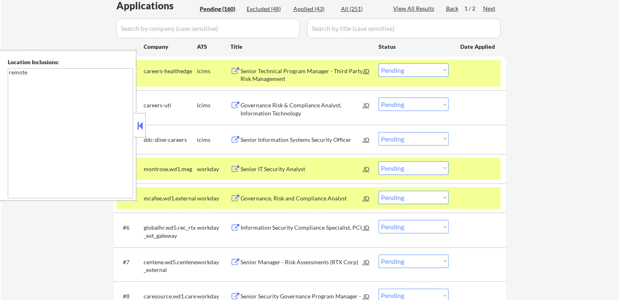
scroll to position [244, 0]
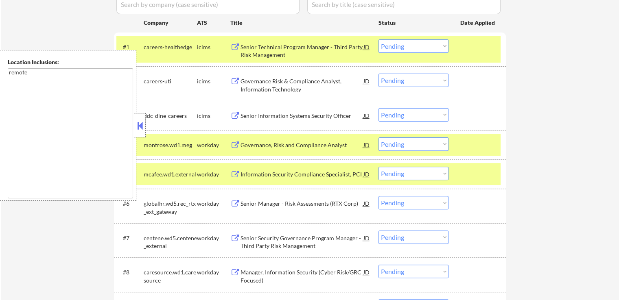
click at [407, 149] on select "Choose an option... Pending Applied Excluded (Questions) Excluded (Expired) Exc…" at bounding box center [414, 144] width 70 height 13
click at [379, 138] on select "Choose an option... Pending Applied Excluded (Questions) Excluded (Expired) Exc…" at bounding box center [414, 144] width 70 height 13
click at [232, 174] on button at bounding box center [235, 175] width 10 height 8
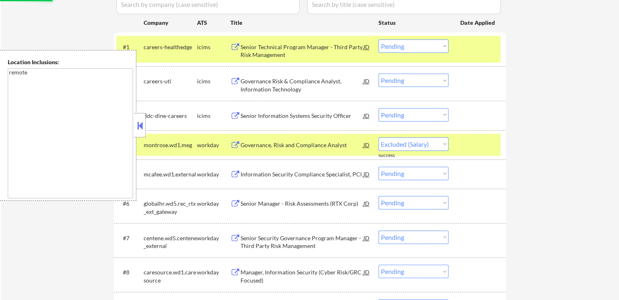
select select ""pending""
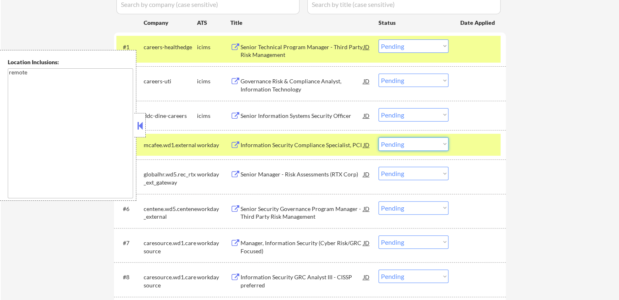
click at [413, 148] on select "Choose an option... Pending Applied Excluded (Questions) Excluded (Expired) Exc…" at bounding box center [414, 144] width 70 height 13
click at [379, 138] on select "Choose an option... Pending Applied Excluded (Questions) Excluded (Expired) Exc…" at bounding box center [414, 144] width 70 height 13
click at [233, 178] on button at bounding box center [235, 175] width 10 height 8
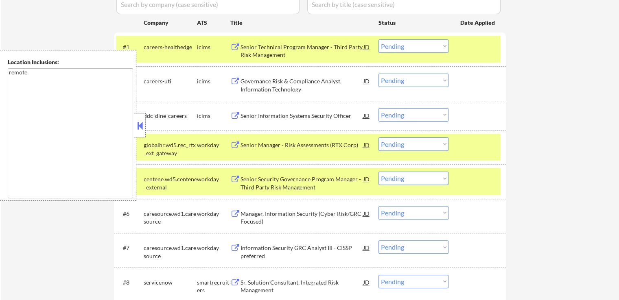
click at [407, 147] on select "Choose an option... Pending Applied Excluded (Questions) Excluded (Expired) Exc…" at bounding box center [414, 144] width 70 height 13
click at [379, 138] on select "Choose an option... Pending Applied Excluded (Questions) Excluded (Expired) Exc…" at bounding box center [414, 144] width 70 height 13
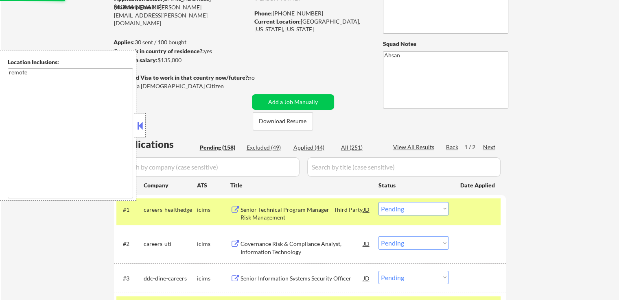
scroll to position [122, 0]
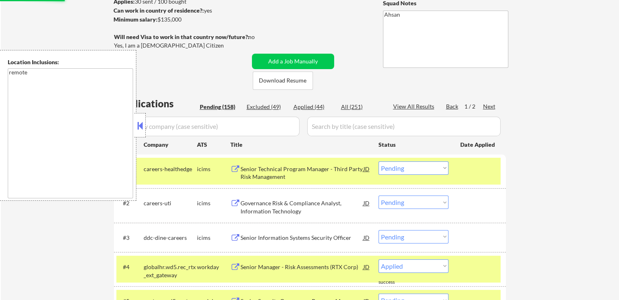
select select ""pending""
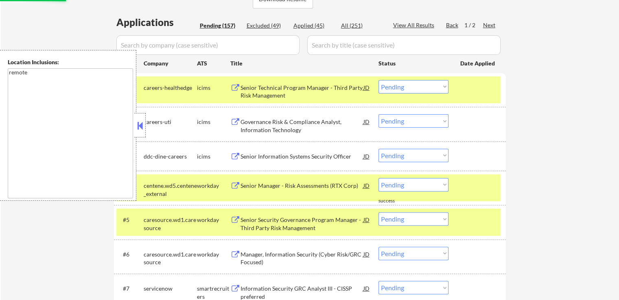
scroll to position [244, 0]
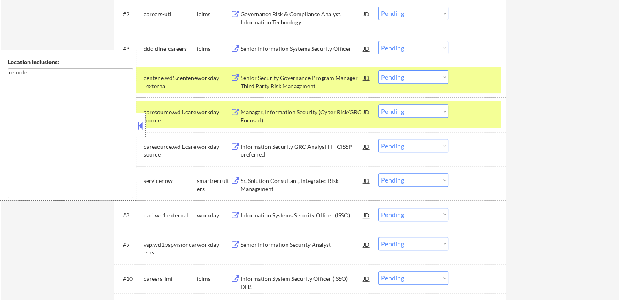
scroll to position [326, 0]
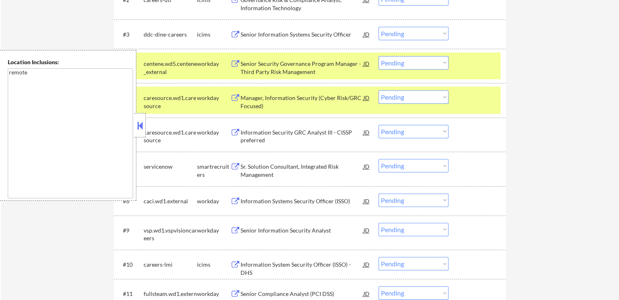
click at [236, 63] on button at bounding box center [235, 64] width 10 height 8
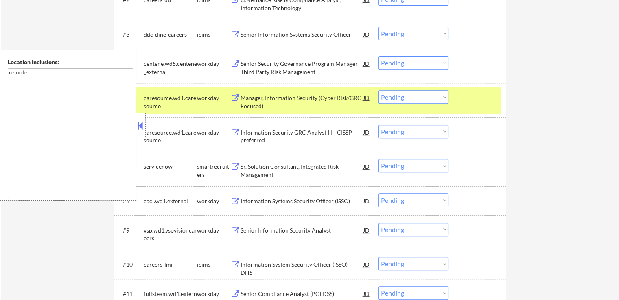
click at [232, 127] on div "Information Security GRC Analyst III - CISSP preferred JD" at bounding box center [300, 135] width 140 height 20
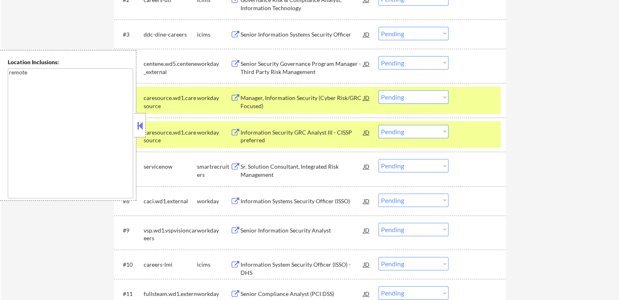
click at [397, 100] on select "Choose an option... Pending Applied Excluded (Questions) Excluded (Expired) Exc…" at bounding box center [414, 96] width 70 height 13
click at [379, 90] on select "Choose an option... Pending Applied Excluded (Questions) Excluded (Expired) Exc…" at bounding box center [414, 96] width 70 height 13
click at [240, 199] on button at bounding box center [235, 202] width 10 height 8
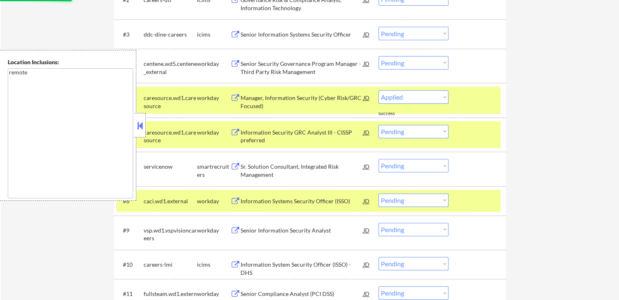
select select ""pending""
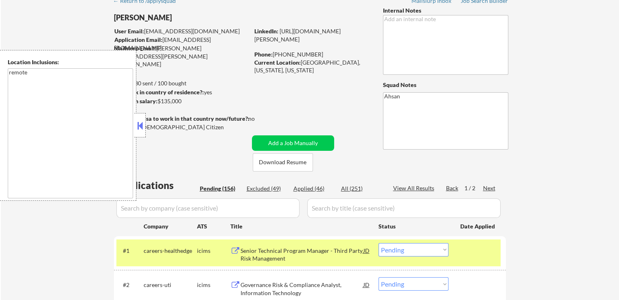
scroll to position [41, 0]
